Goal: Book appointment/travel/reservation

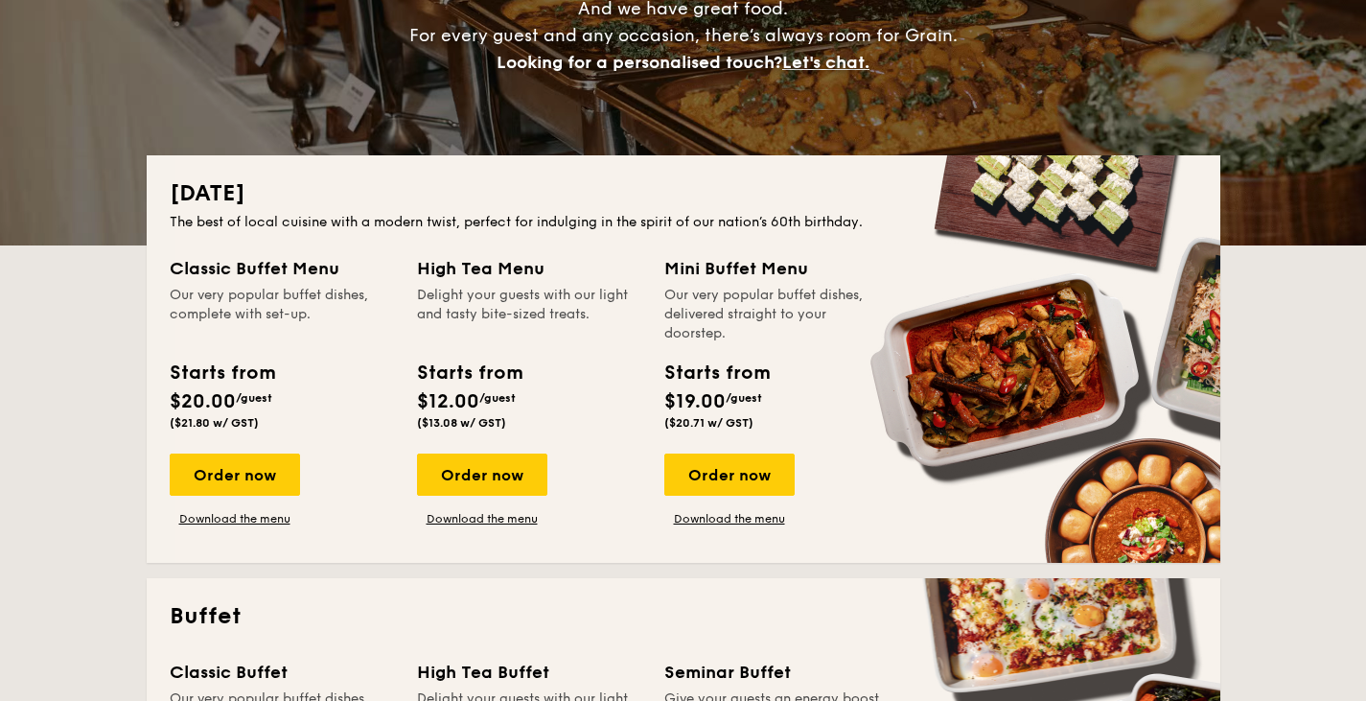
scroll to position [292, 0]
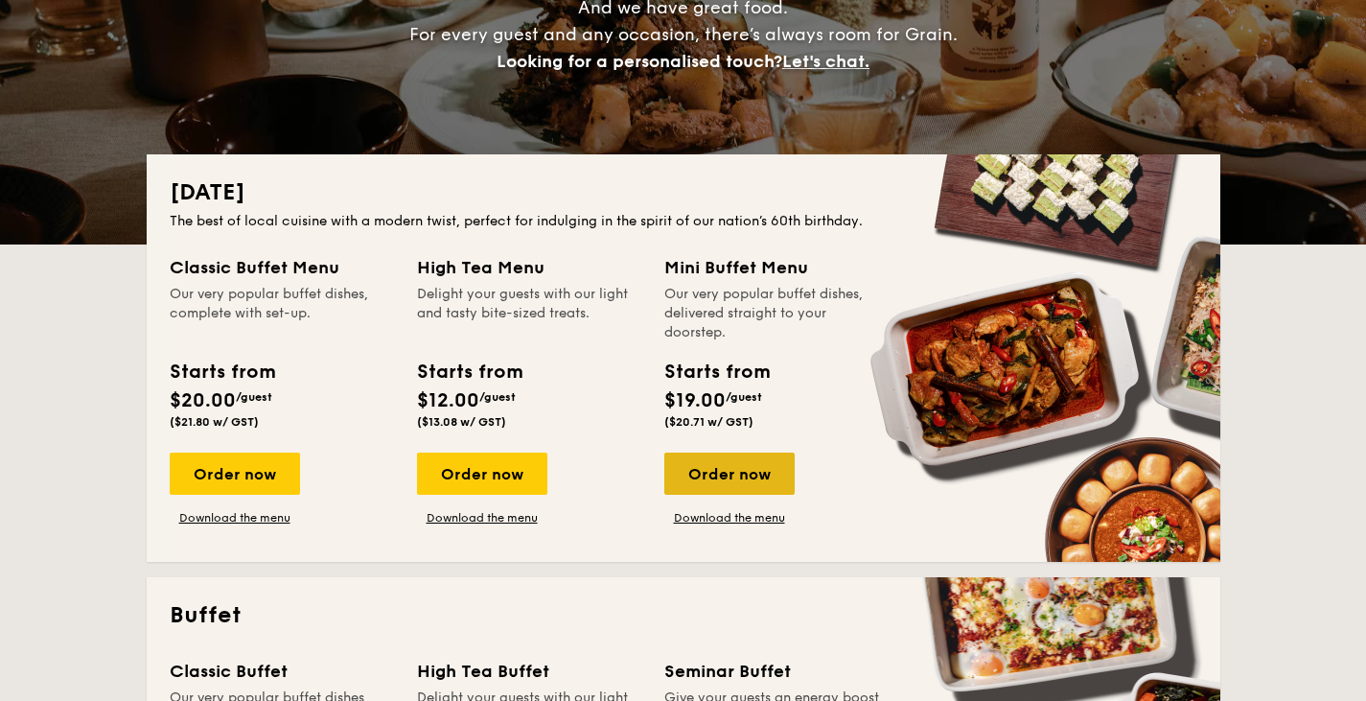
click at [756, 474] on div "Order now" at bounding box center [729, 474] width 130 height 42
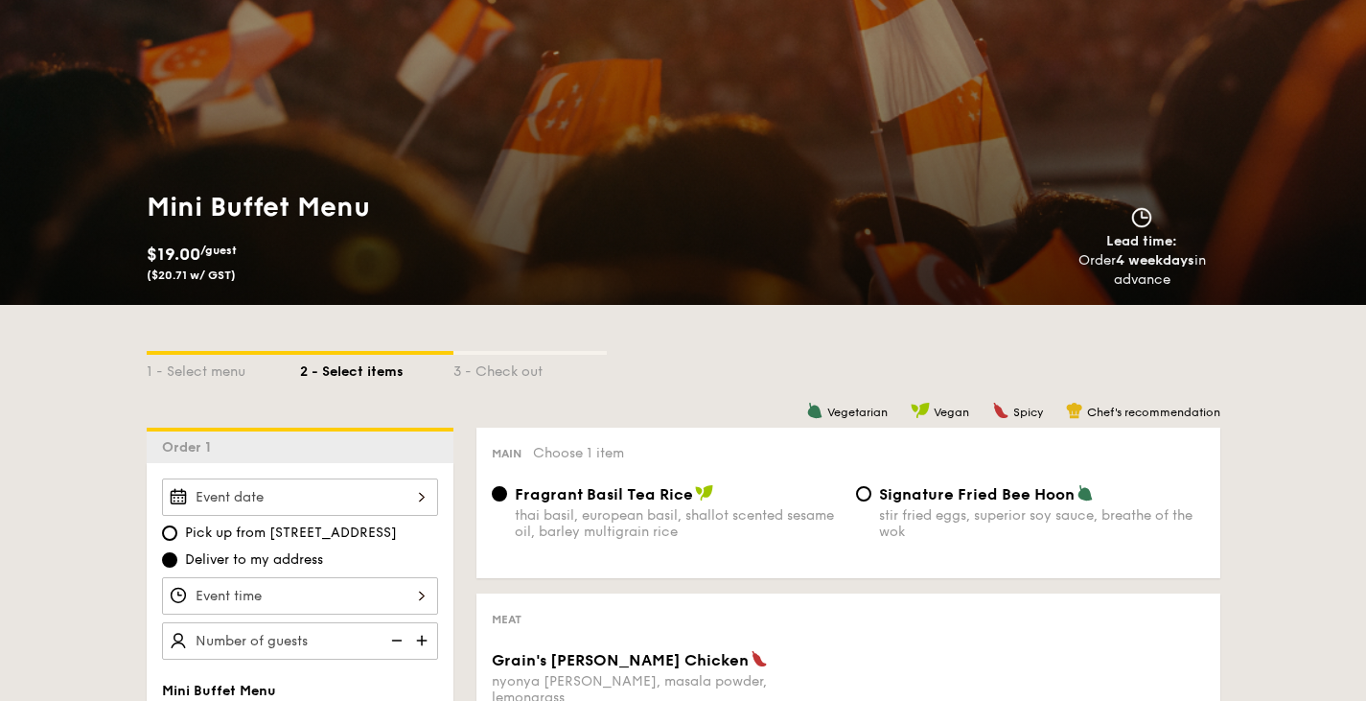
scroll to position [110, 0]
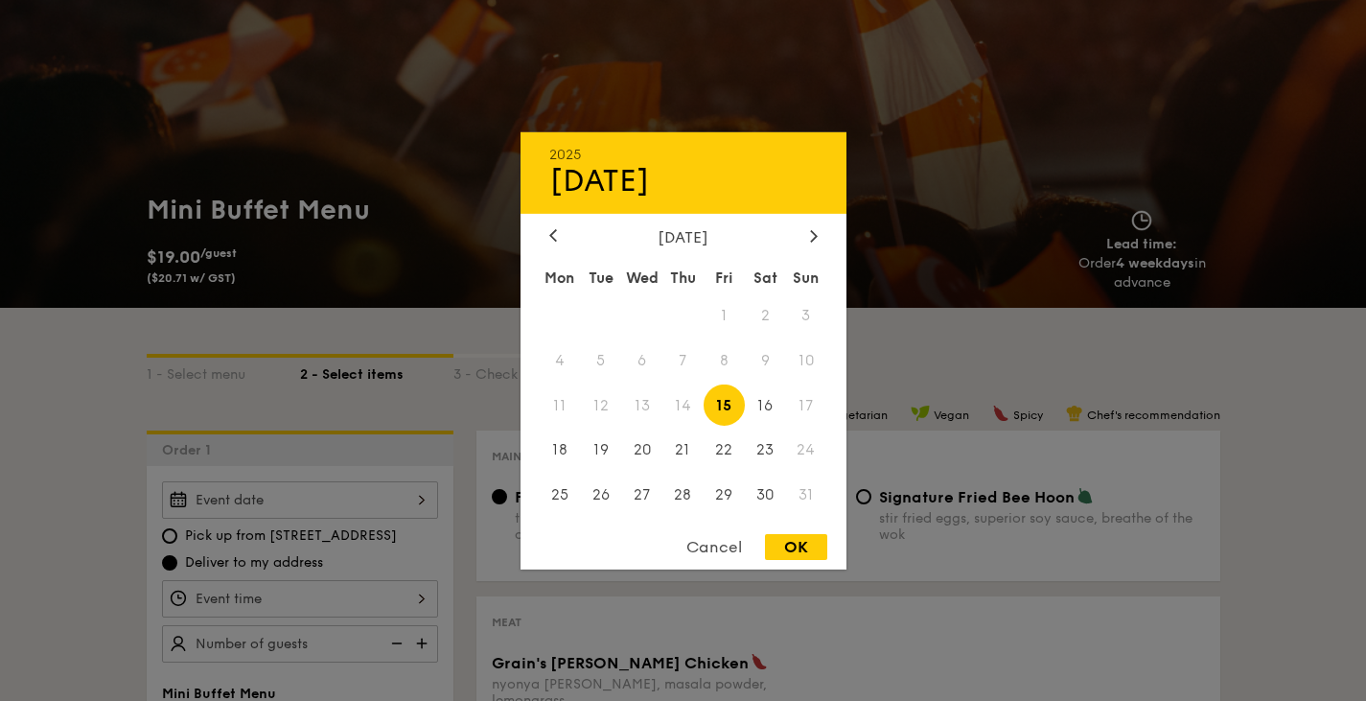
click at [371, 492] on div "2025 Aug [DATE] Tue Wed Thu Fri Sat Sun 1 2 3 4 5 6 7 8 9 10 11 12 13 14 15 16 …" at bounding box center [300, 499] width 276 height 37
click at [761, 493] on span "30" at bounding box center [765, 495] width 41 height 41
click at [786, 540] on div "OK" at bounding box center [796, 547] width 62 height 26
type input "[DATE]"
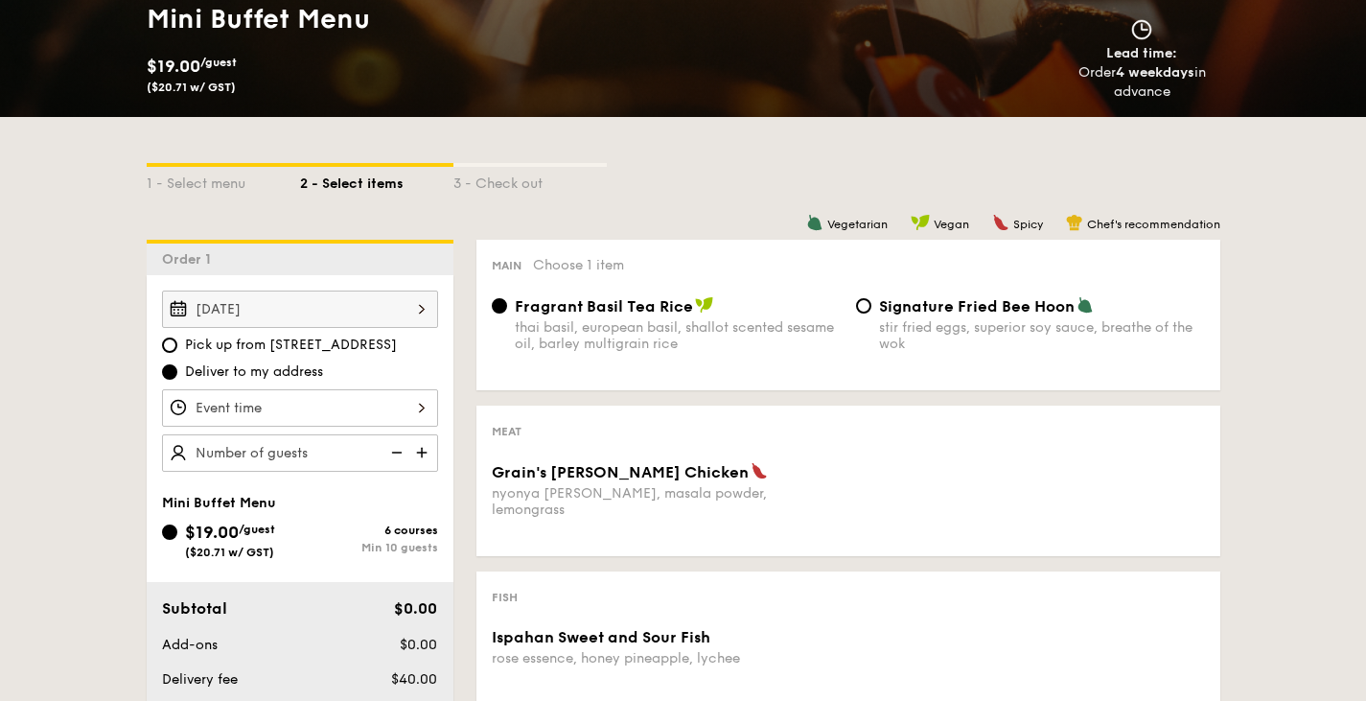
scroll to position [312, 0]
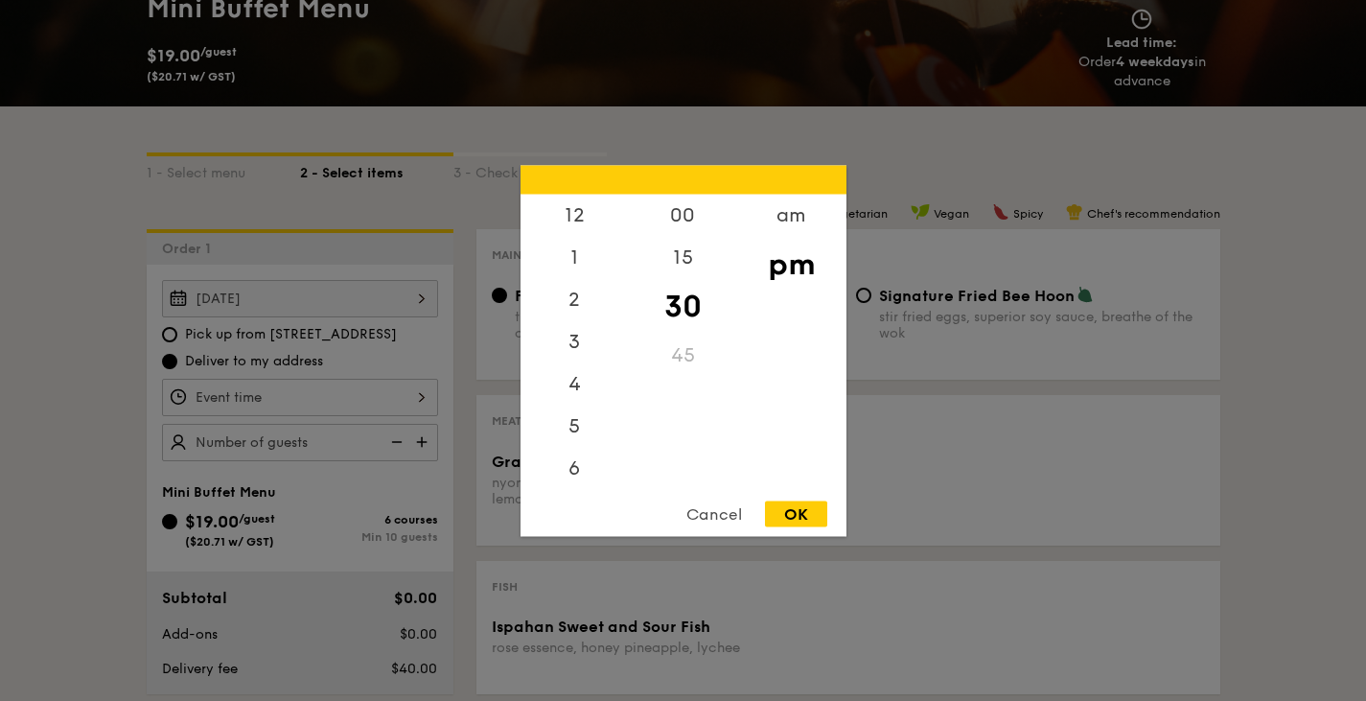
click at [370, 401] on div "12 1 2 3 4 5 6 7 8 9 10 11 00 15 30 45 am pm Cancel OK" at bounding box center [300, 397] width 276 height 37
click at [576, 467] on div "11" at bounding box center [575, 465] width 108 height 42
click at [799, 219] on div "am" at bounding box center [791, 222] width 108 height 56
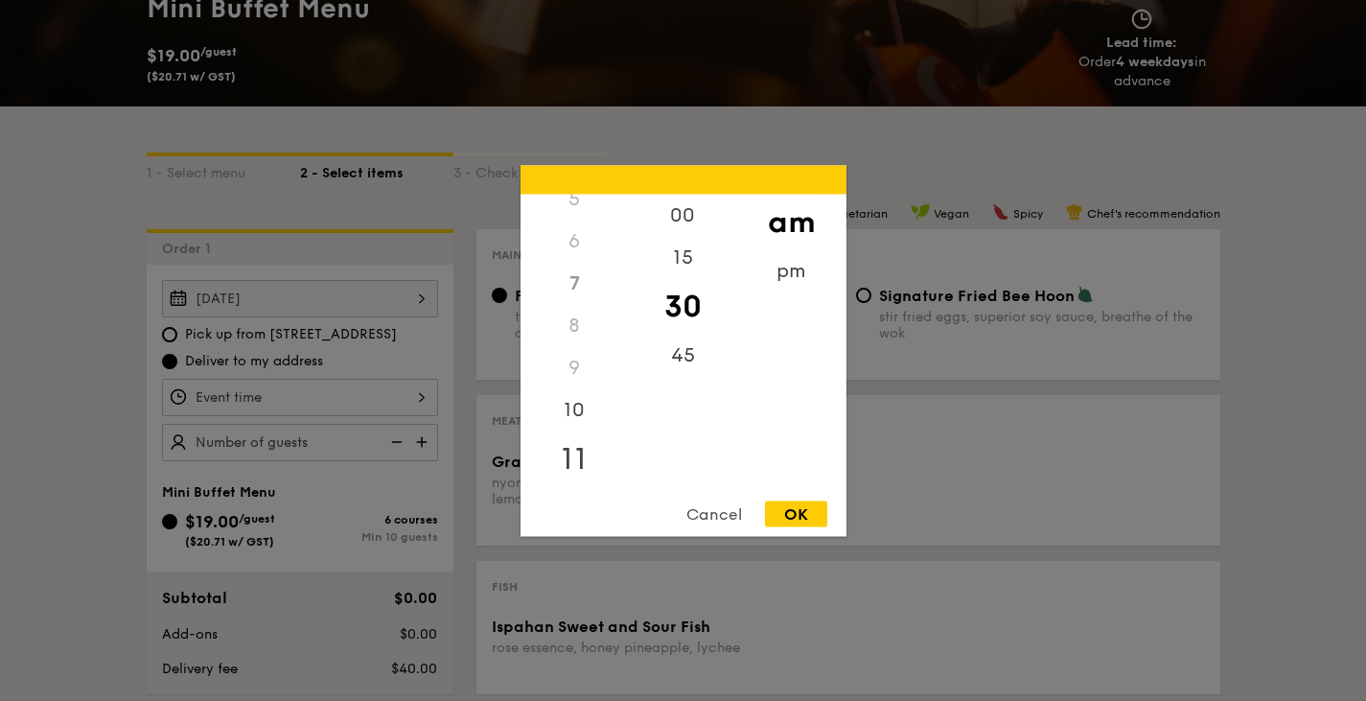
click at [569, 460] on div "11" at bounding box center [575, 458] width 108 height 56
click at [690, 360] on div "45" at bounding box center [683, 362] width 108 height 56
click at [784, 508] on div "OK" at bounding box center [796, 513] width 62 height 26
type input "11:45AM"
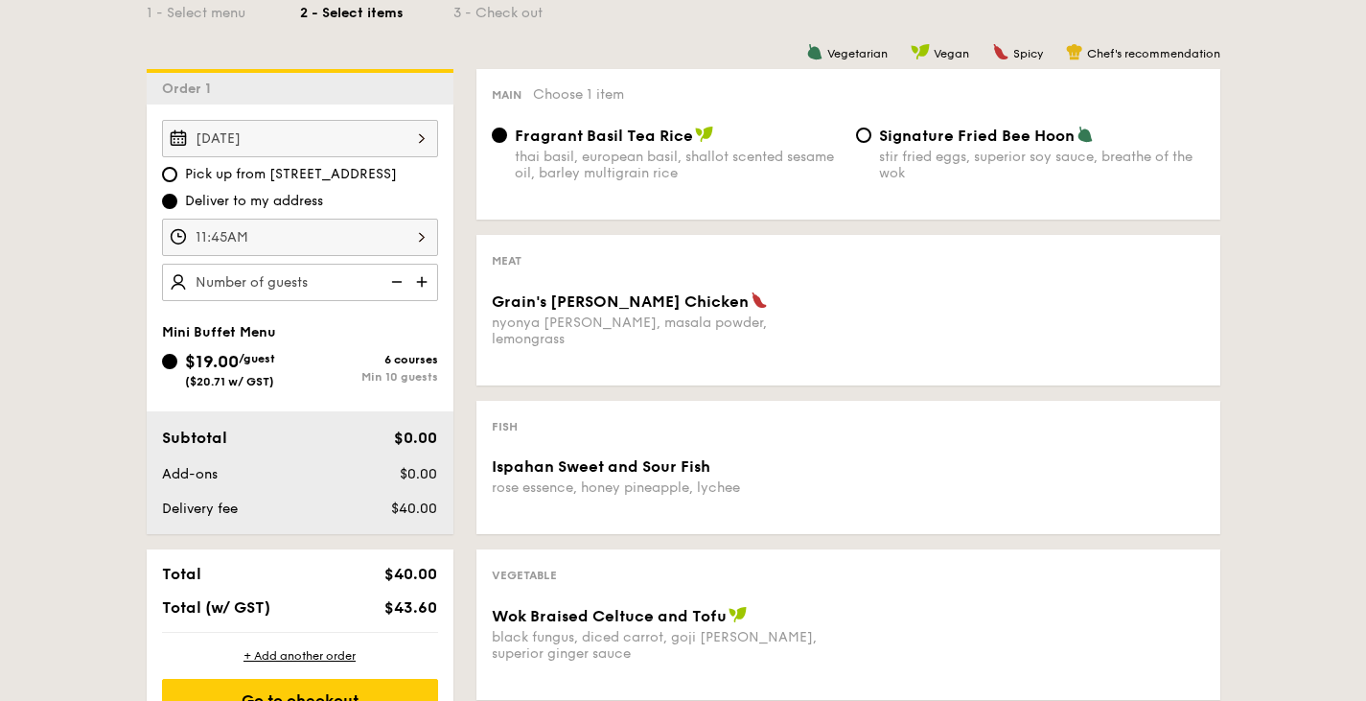
scroll to position [471, 0]
click at [435, 283] on img at bounding box center [423, 283] width 29 height 36
type input "10 guests"
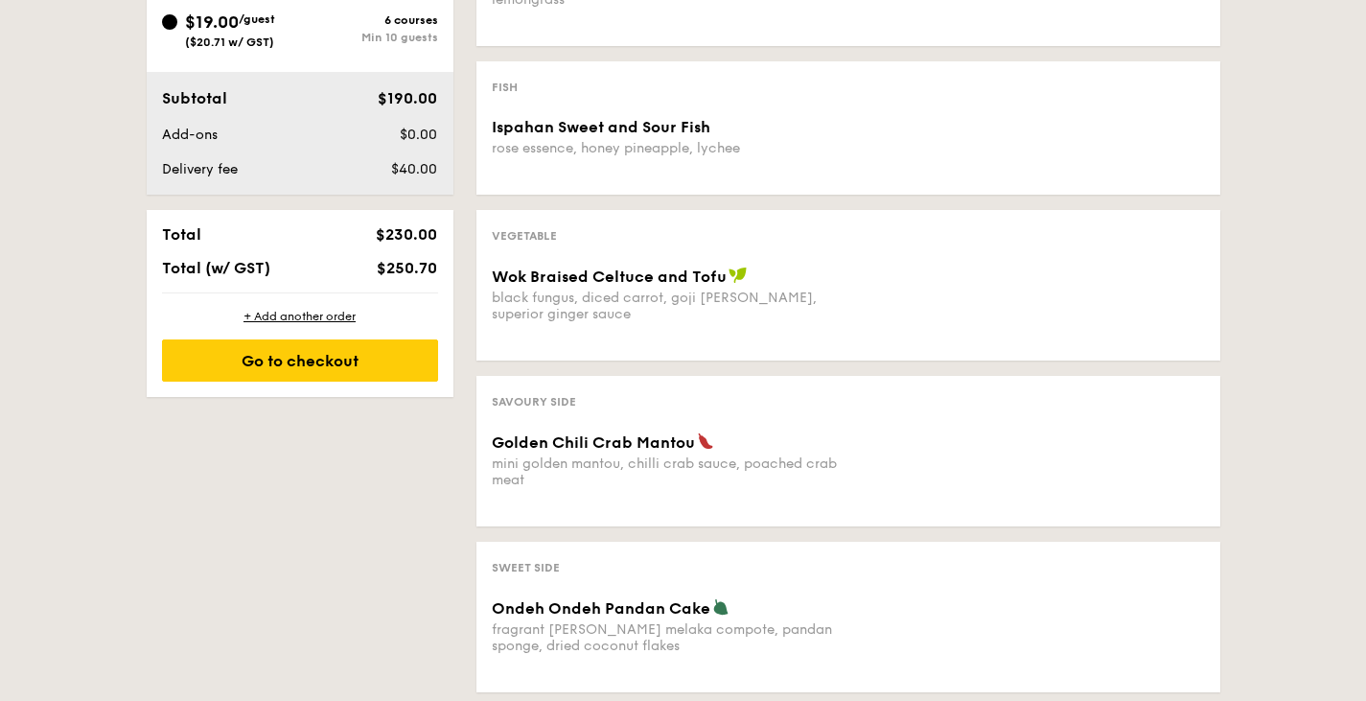
scroll to position [815, 0]
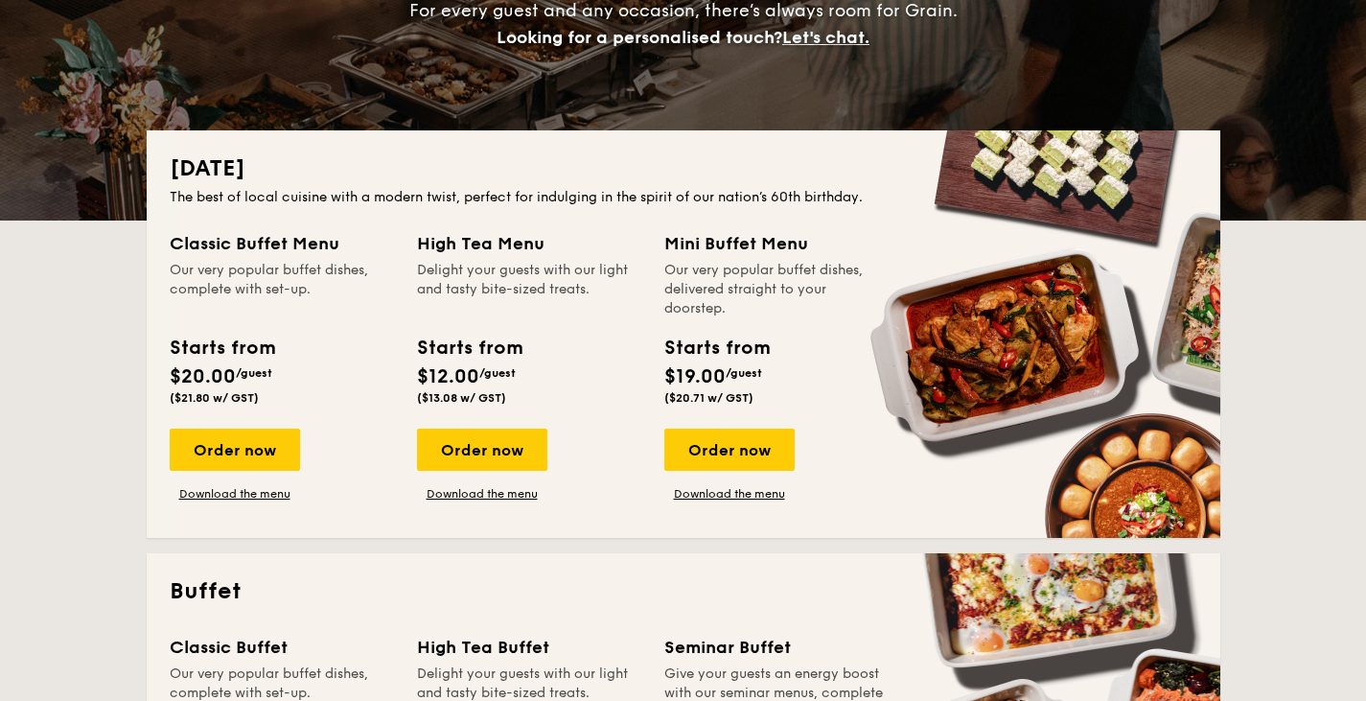
scroll to position [314, 0]
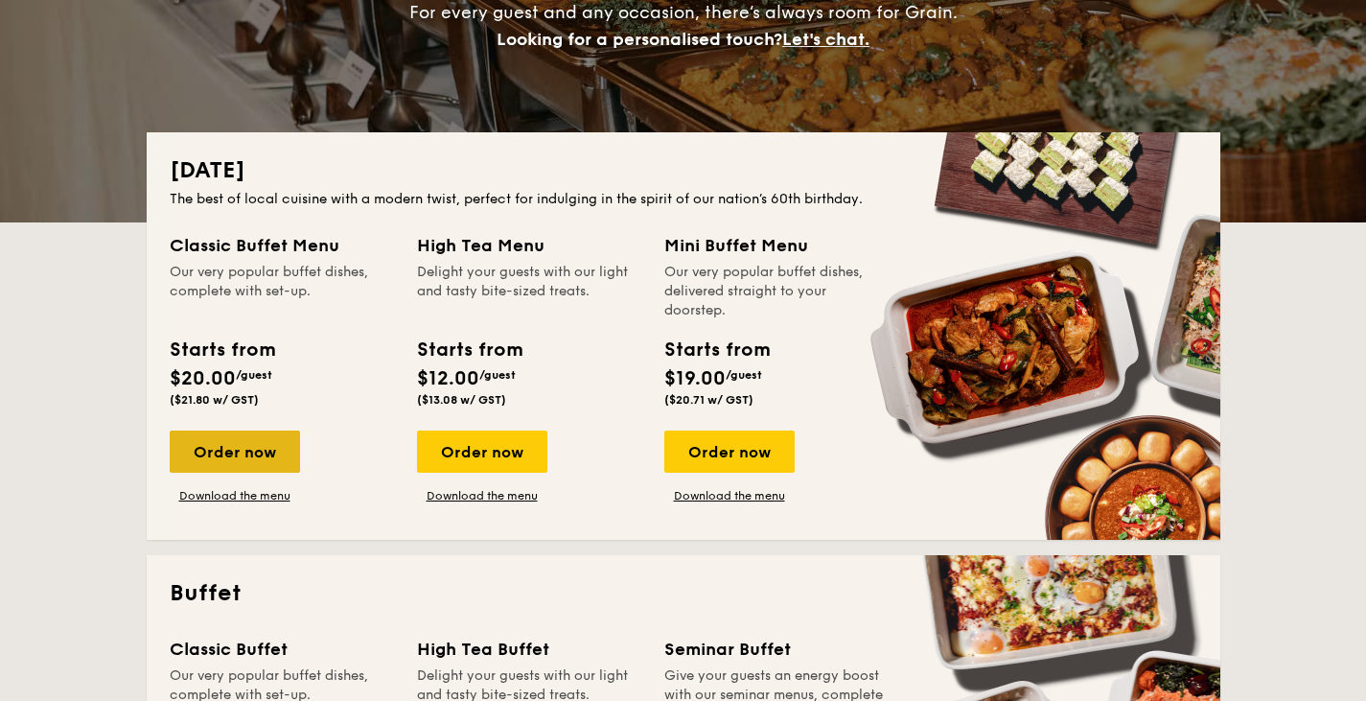
click at [229, 430] on div "Order now" at bounding box center [235, 451] width 130 height 42
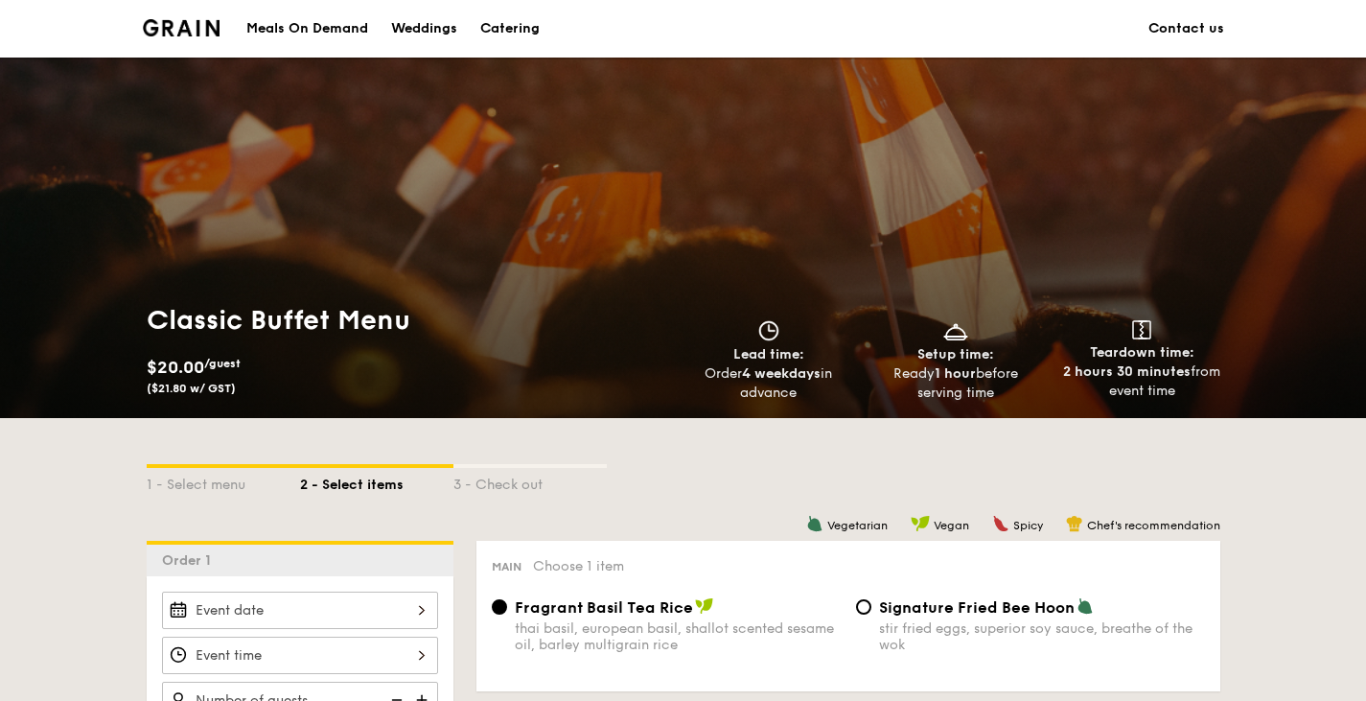
scroll to position [366, 0]
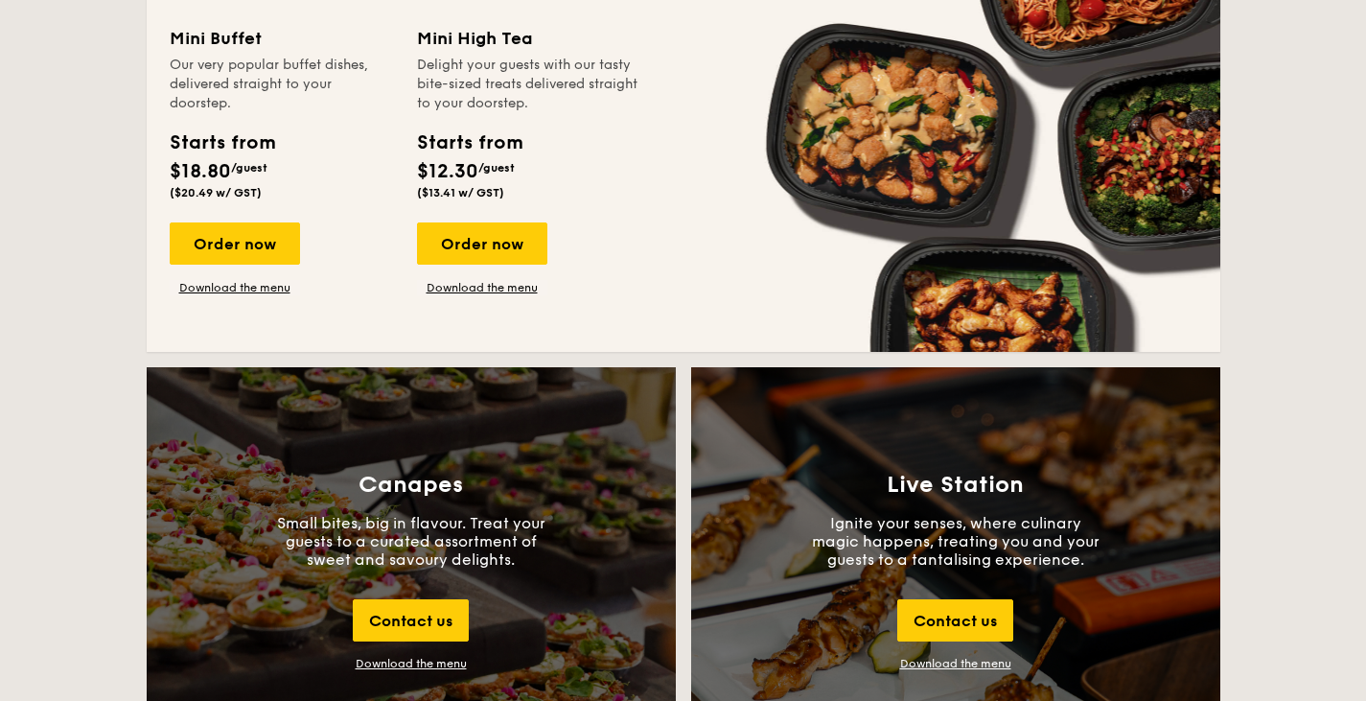
scroll to position [1773, 0]
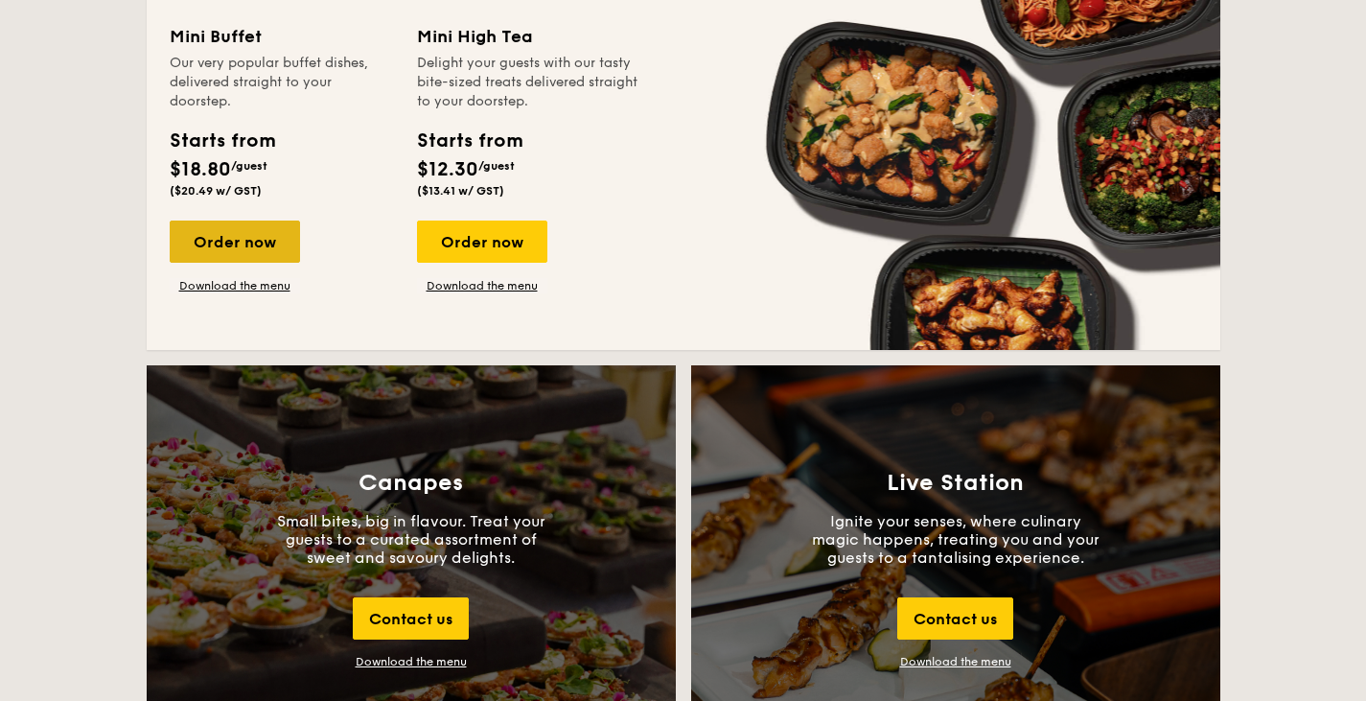
click at [232, 239] on div "Order now" at bounding box center [235, 242] width 130 height 42
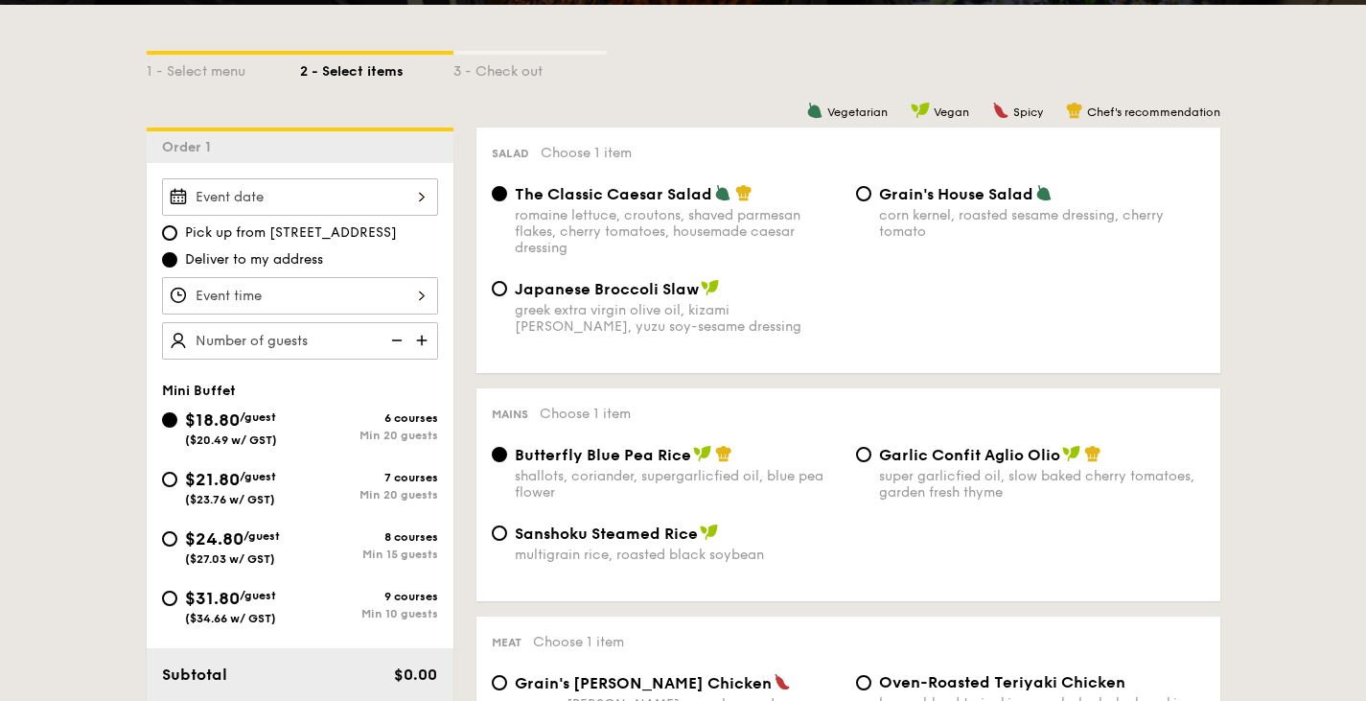
scroll to position [414, 0]
